Goal: Task Accomplishment & Management: Complete application form

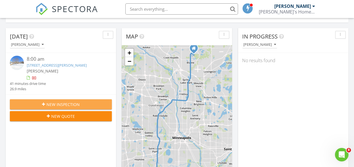
click at [57, 103] on span "New Inspection" at bounding box center [62, 105] width 33 height 6
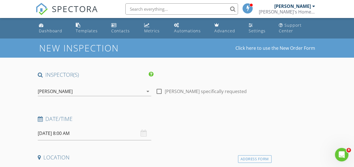
click at [66, 132] on input "08/28/2025 8:00 AM" at bounding box center [94, 134] width 113 height 14
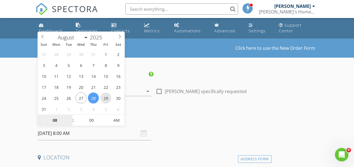
type input "[DATE] 8:00 AM"
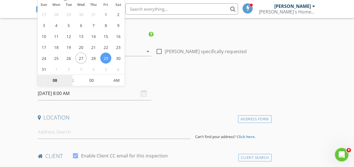
scroll to position [56, 0]
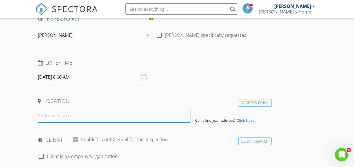
click at [70, 114] on input at bounding box center [114, 116] width 153 height 14
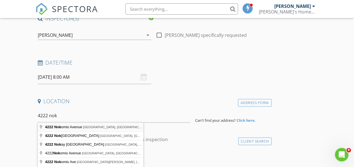
type input "4222 Nokomis Avenue, Minneapolis, MN, USA"
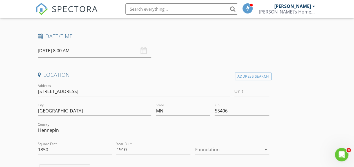
scroll to position [113, 0]
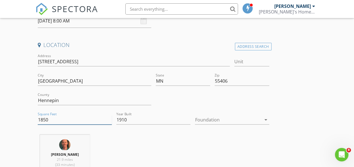
click at [63, 118] on input "1850" at bounding box center [75, 119] width 74 height 9
type input "1784"
click at [195, 120] on div at bounding box center [228, 119] width 66 height 9
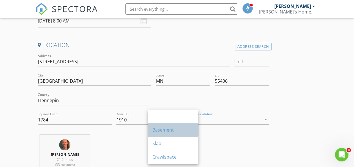
click at [176, 128] on div "Basement" at bounding box center [172, 130] width 41 height 7
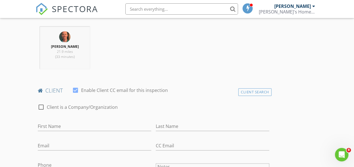
scroll to position [225, 0]
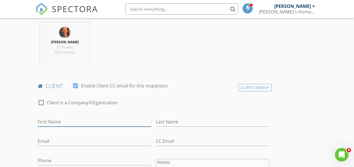
click at [54, 127] on input "First Name" at bounding box center [94, 121] width 113 height 9
type input "[PERSON_NAME]"
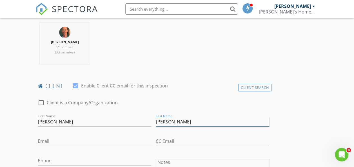
type input "[PERSON_NAME]"
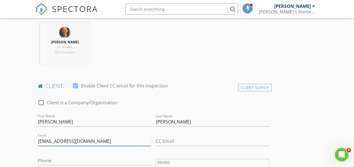
type input "[EMAIL_ADDRESS][DOMAIN_NAME]"
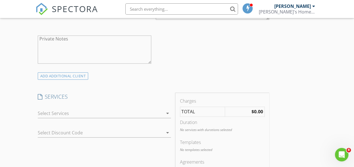
click at [74, 115] on div at bounding box center [100, 113] width 125 height 9
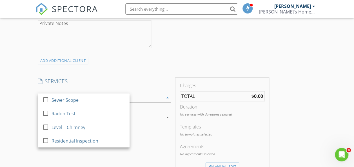
scroll to position [421, 0]
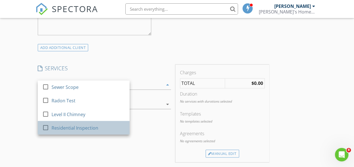
click at [68, 131] on div "Residential Inspection" at bounding box center [74, 127] width 47 height 7
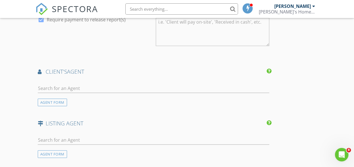
scroll to position [646, 0]
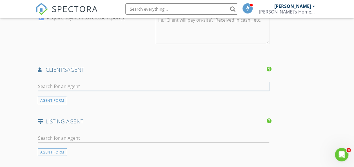
click at [59, 91] on input "text" at bounding box center [153, 86] width 231 height 9
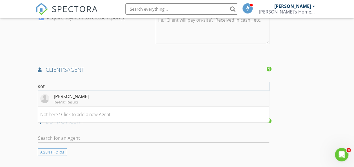
type input "sot"
click at [65, 100] on div "[PERSON_NAME]" at bounding box center [71, 96] width 35 height 7
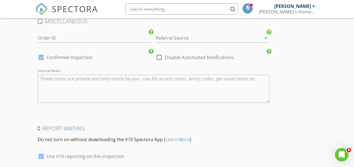
scroll to position [984, 0]
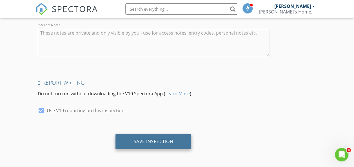
click at [136, 139] on div "Save Inspection" at bounding box center [153, 142] width 40 height 6
